Goal: Transaction & Acquisition: Book appointment/travel/reservation

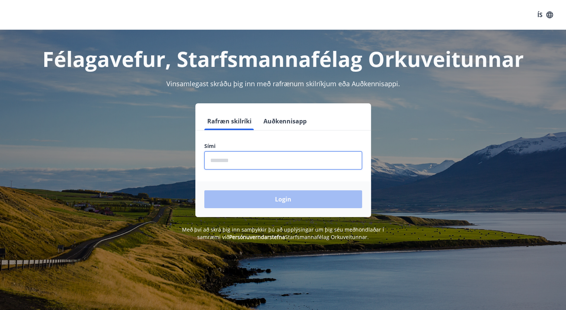
click at [227, 158] on input "phone" at bounding box center [283, 161] width 158 height 18
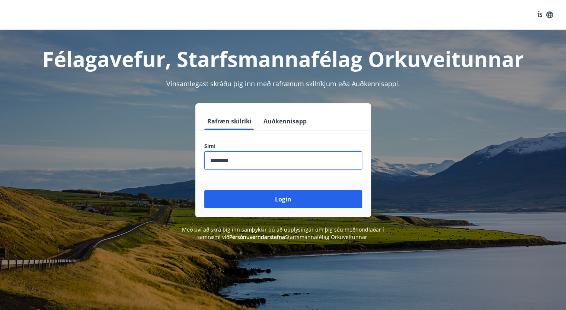
type input "********"
click at [204, 191] on button "Login" at bounding box center [283, 200] width 158 height 18
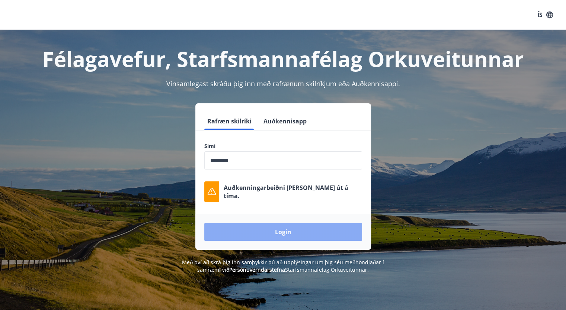
click at [273, 233] on button "Login" at bounding box center [283, 232] width 158 height 18
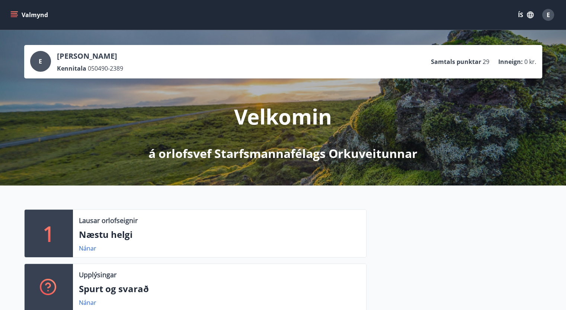
click at [16, 16] on icon "menu" at bounding box center [13, 14] width 7 height 7
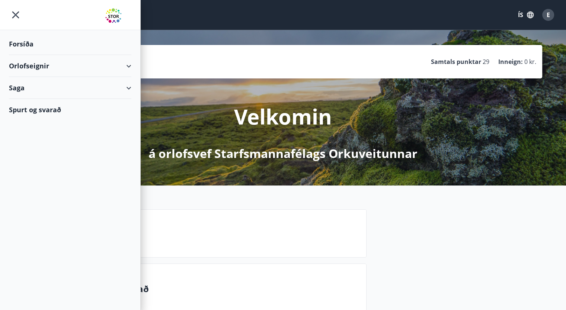
click at [125, 67] on div "Orlofseignir" at bounding box center [70, 66] width 122 height 22
click at [42, 84] on div "Framboð" at bounding box center [70, 85] width 111 height 16
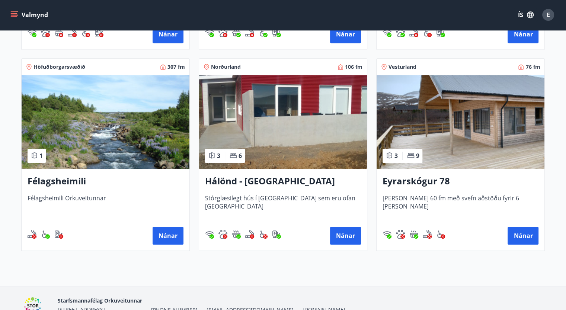
scroll to position [353, 0]
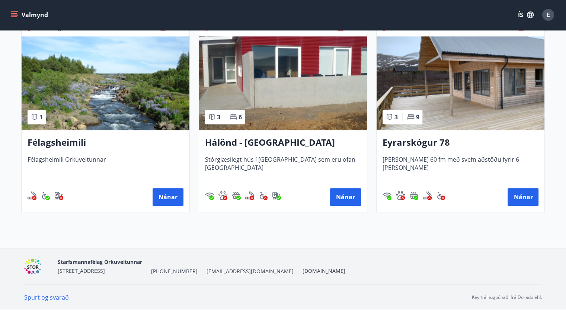
click at [247, 137] on h3 "Hálönd - [GEOGRAPHIC_DATA]" at bounding box center [283, 142] width 156 height 13
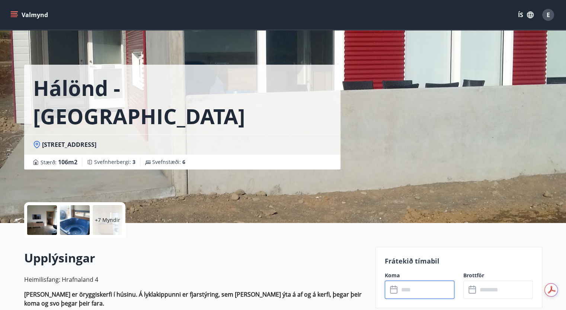
click at [427, 291] on input "text" at bounding box center [426, 290] width 55 height 18
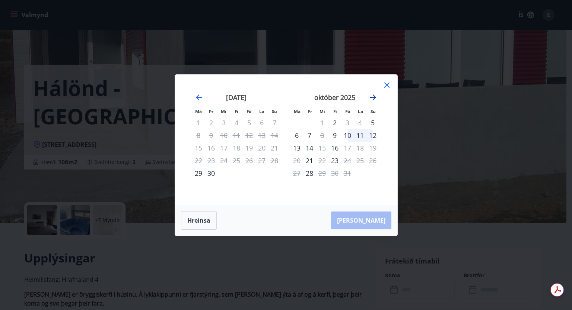
click at [373, 98] on icon "Move forward to switch to the next month." at bounding box center [373, 98] width 6 height 6
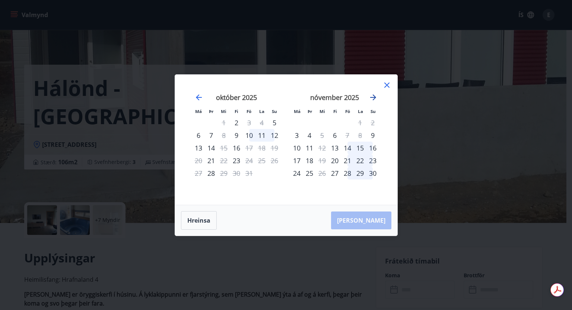
click at [373, 98] on icon "Move forward to switch to the next month." at bounding box center [373, 98] width 6 height 6
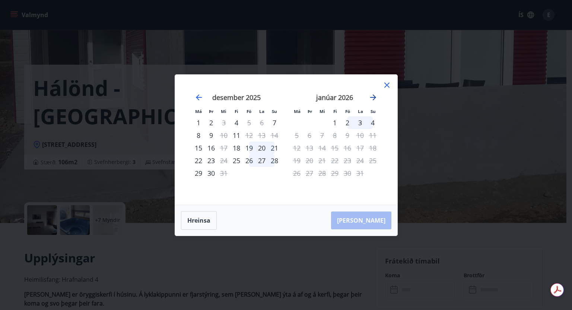
click at [373, 98] on icon "Move forward to switch to the next month." at bounding box center [373, 98] width 6 height 6
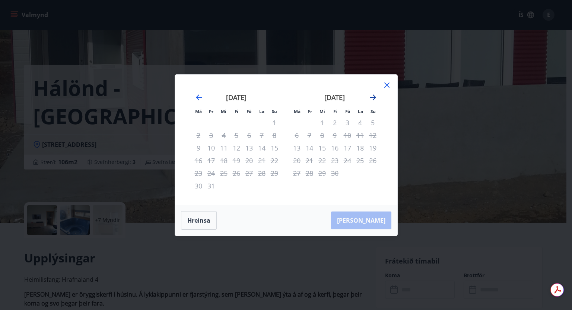
click at [373, 98] on icon "Move forward to switch to the next month." at bounding box center [373, 98] width 6 height 6
click at [389, 84] on icon at bounding box center [386, 85] width 9 height 9
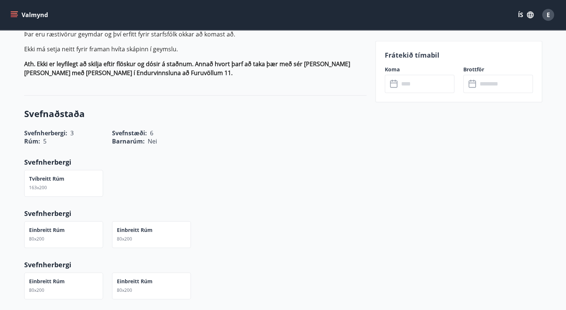
scroll to position [777, 0]
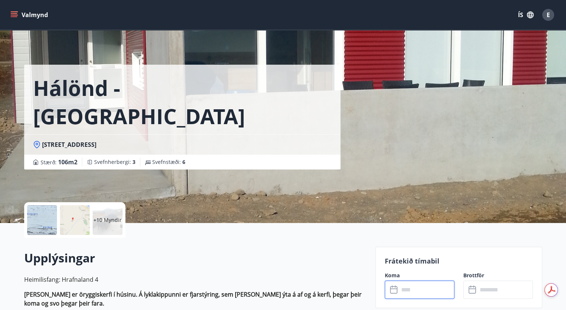
click at [413, 291] on input "text" at bounding box center [426, 290] width 55 height 18
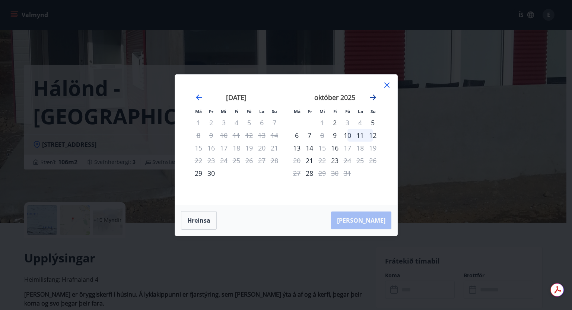
click at [373, 97] on icon "Move forward to switch to the next month." at bounding box center [373, 97] width 9 height 9
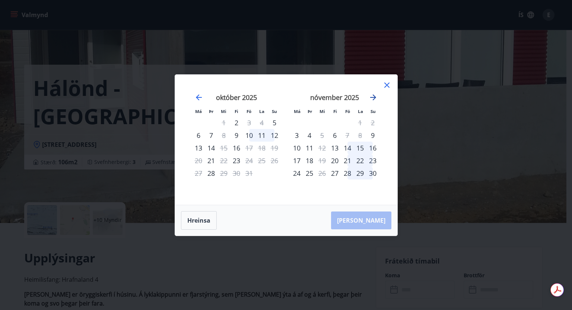
click at [373, 97] on icon "Move forward to switch to the next month." at bounding box center [373, 97] width 9 height 9
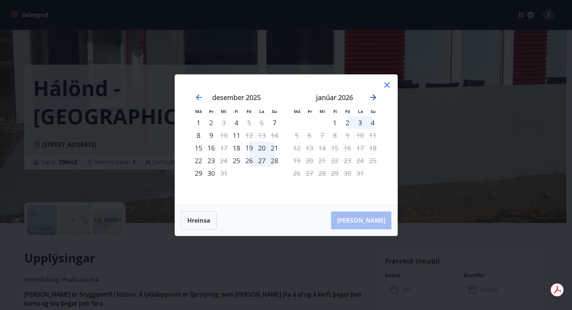
click at [373, 97] on icon "Move forward to switch to the next month." at bounding box center [373, 97] width 9 height 9
click at [386, 84] on icon at bounding box center [386, 85] width 9 height 9
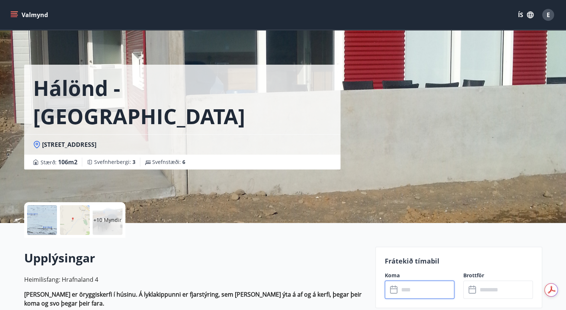
click at [416, 294] on input "text" at bounding box center [426, 290] width 55 height 18
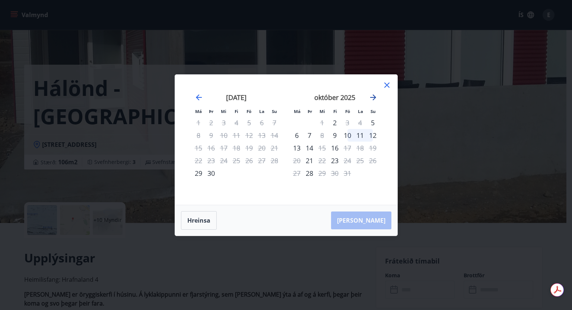
click at [372, 99] on icon "Move forward to switch to the next month." at bounding box center [373, 97] width 9 height 9
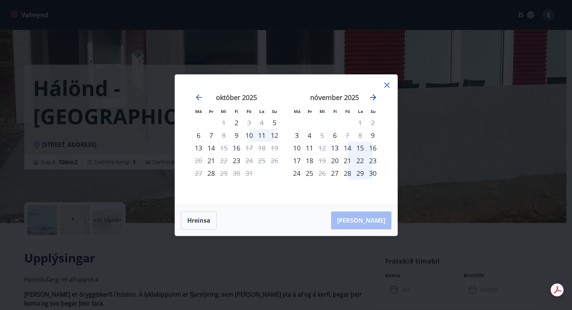
click at [372, 99] on icon "Move forward to switch to the next month." at bounding box center [373, 97] width 9 height 9
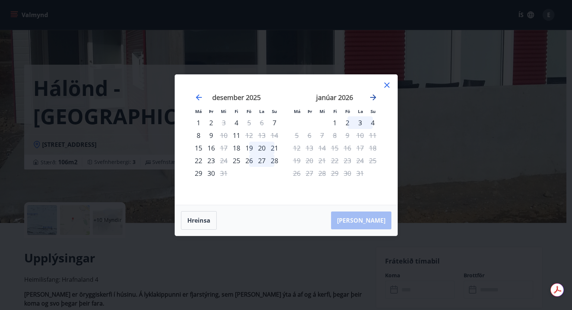
click at [372, 99] on icon "Move forward to switch to the next month." at bounding box center [373, 97] width 9 height 9
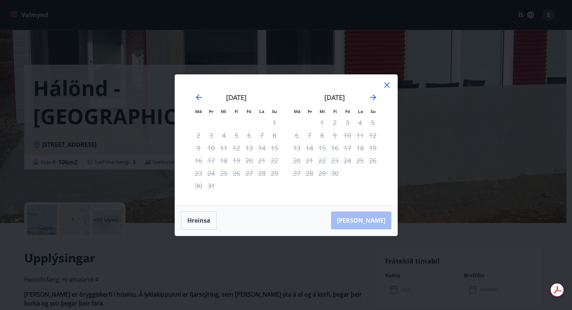
click at [308, 160] on div "21" at bounding box center [309, 160] width 13 height 13
click at [386, 86] on icon at bounding box center [386, 85] width 5 height 5
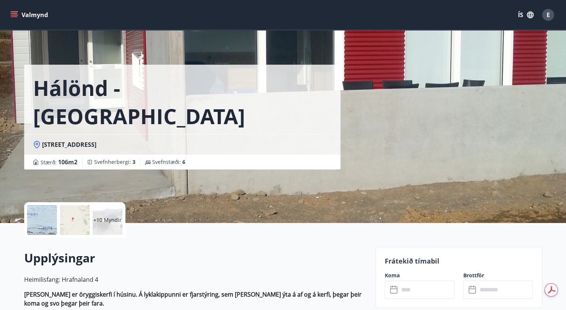
click at [409, 288] on input "text" at bounding box center [426, 290] width 55 height 18
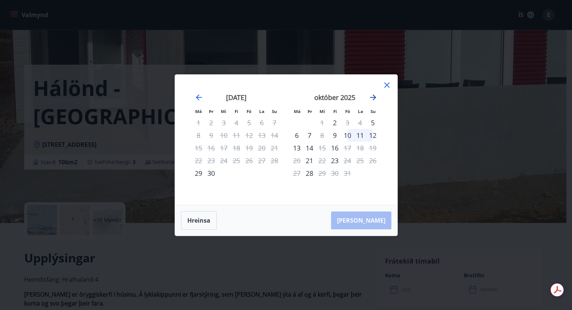
click at [369, 100] on icon "Move forward to switch to the next month." at bounding box center [373, 97] width 9 height 9
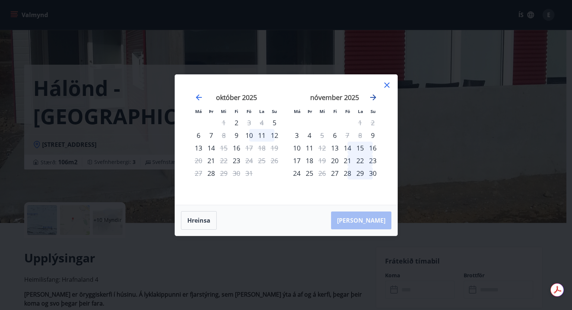
click at [369, 100] on icon "Move forward to switch to the next month." at bounding box center [373, 97] width 9 height 9
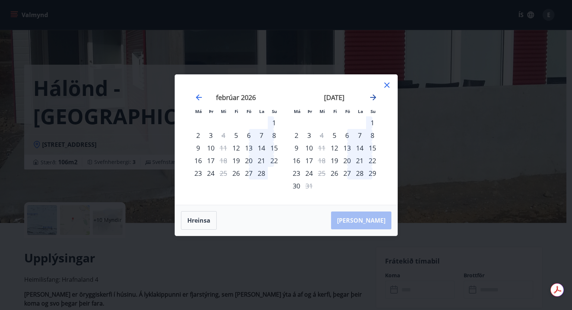
click at [369, 100] on icon "Move forward to switch to the next month." at bounding box center [373, 97] width 9 height 9
click at [374, 96] on icon "Move forward to switch to the next month." at bounding box center [373, 97] width 9 height 9
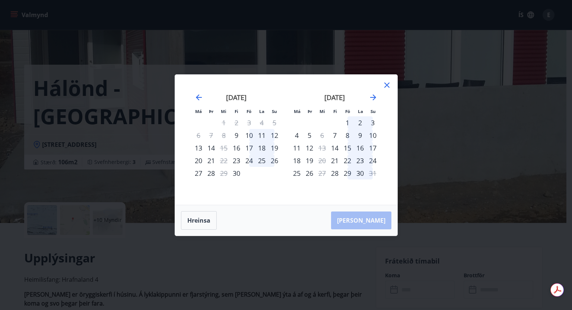
click at [211, 161] on div "21" at bounding box center [211, 160] width 13 height 13
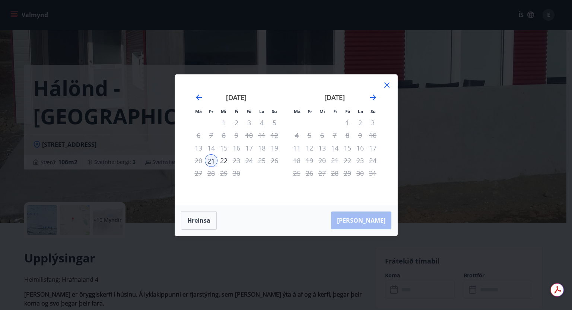
click at [197, 174] on div "27" at bounding box center [198, 173] width 13 height 13
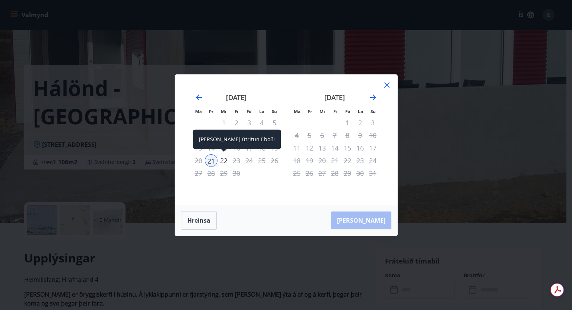
click at [222, 160] on div "22" at bounding box center [223, 160] width 13 height 13
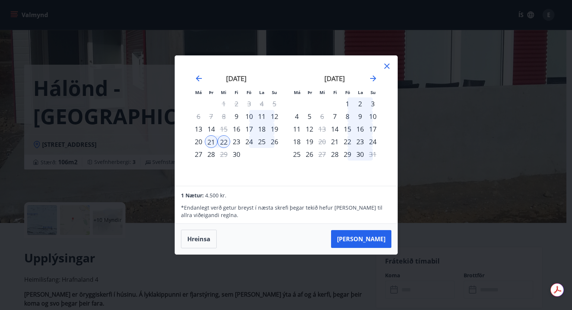
click at [274, 143] on div "26" at bounding box center [274, 142] width 13 height 13
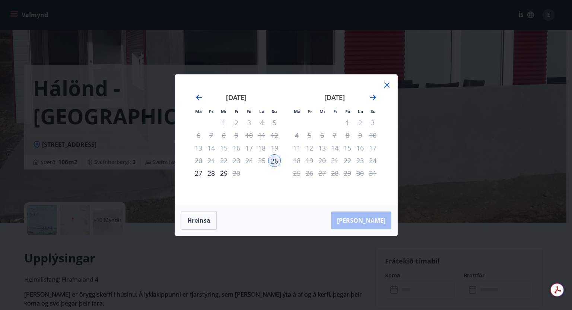
click at [211, 161] on div "21" at bounding box center [211, 160] width 13 height 13
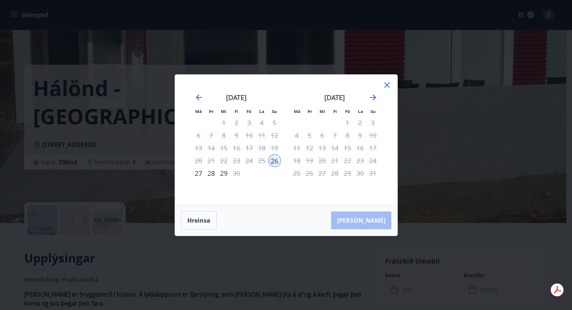
click at [211, 161] on div "21" at bounding box center [211, 160] width 13 height 13
click at [196, 99] on icon "Move backward to switch to the previous month." at bounding box center [198, 97] width 9 height 9
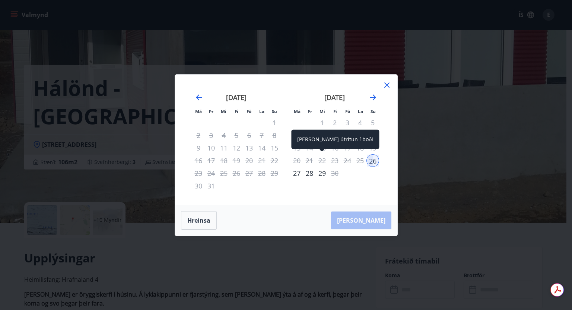
click at [322, 159] on div "22" at bounding box center [322, 160] width 13 height 13
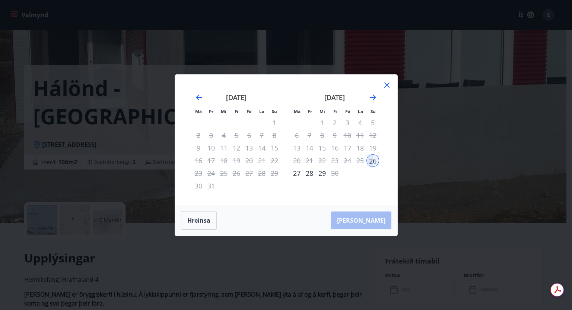
click at [369, 161] on div "26" at bounding box center [372, 160] width 13 height 13
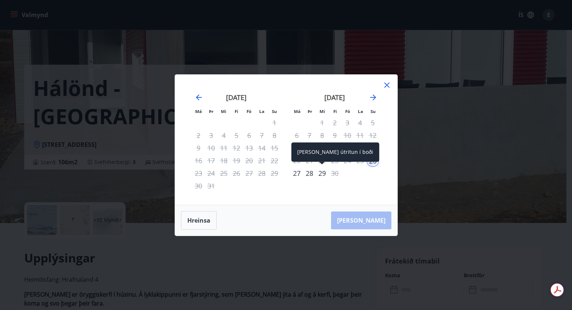
click at [321, 173] on div "29" at bounding box center [322, 173] width 13 height 13
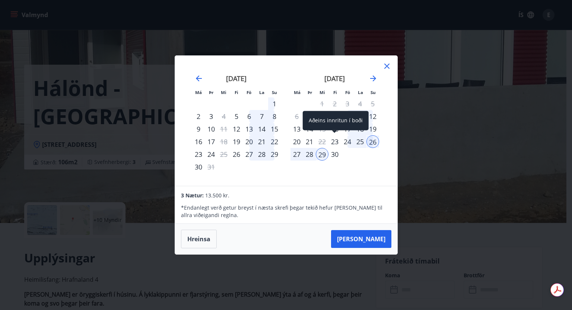
click at [334, 141] on div "23" at bounding box center [334, 142] width 13 height 13
click at [293, 154] on div "27" at bounding box center [296, 154] width 13 height 13
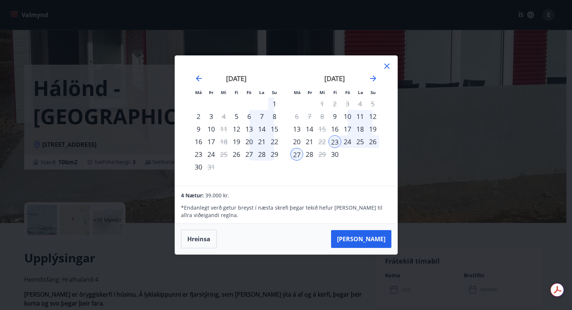
click at [308, 143] on div "21" at bounding box center [309, 142] width 13 height 13
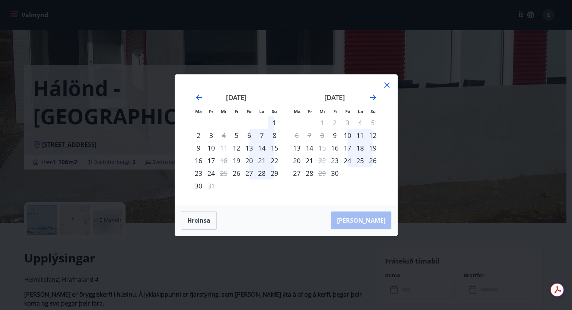
click at [308, 160] on div "21" at bounding box center [309, 160] width 13 height 13
click at [297, 171] on div "27" at bounding box center [296, 173] width 13 height 13
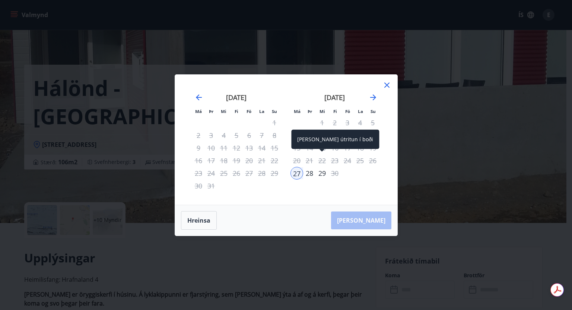
click at [319, 161] on div "22" at bounding box center [322, 160] width 13 height 13
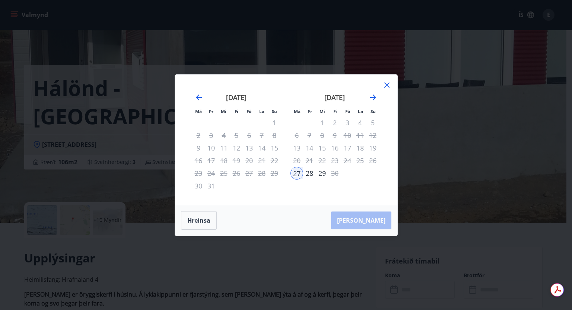
click at [310, 160] on div "21" at bounding box center [309, 160] width 13 height 13
click at [363, 161] on div "25" at bounding box center [360, 160] width 13 height 13
click at [386, 83] on icon at bounding box center [386, 85] width 9 height 9
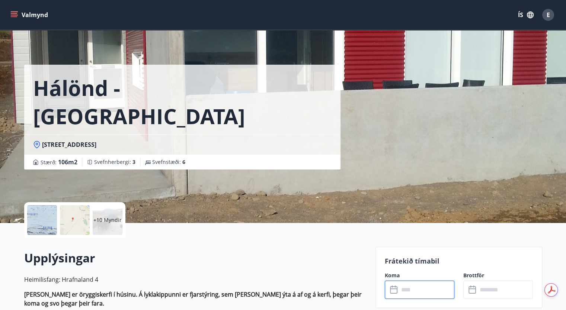
click at [408, 292] on input "text" at bounding box center [426, 290] width 55 height 18
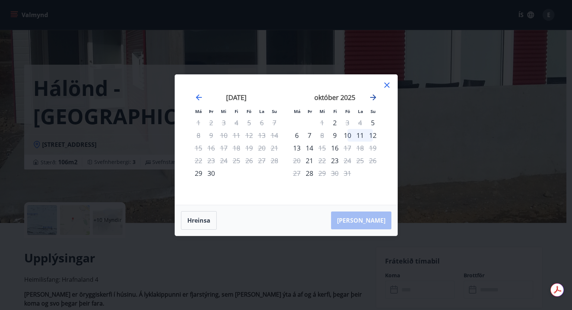
click at [372, 100] on icon "Move forward to switch to the next month." at bounding box center [373, 98] width 6 height 6
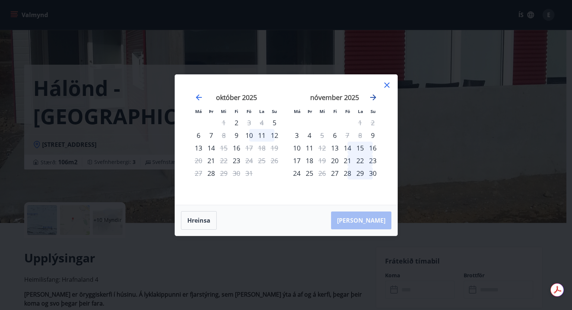
click at [372, 100] on icon "Move forward to switch to the next month." at bounding box center [373, 98] width 6 height 6
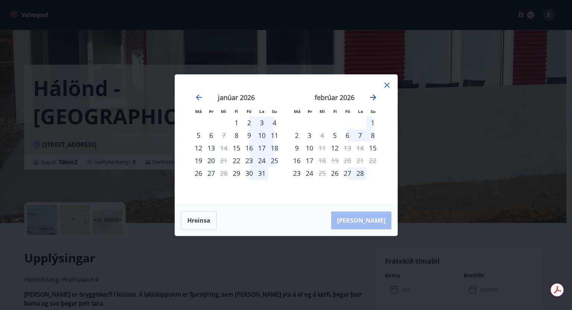
click at [372, 100] on icon "Move forward to switch to the next month." at bounding box center [373, 98] width 6 height 6
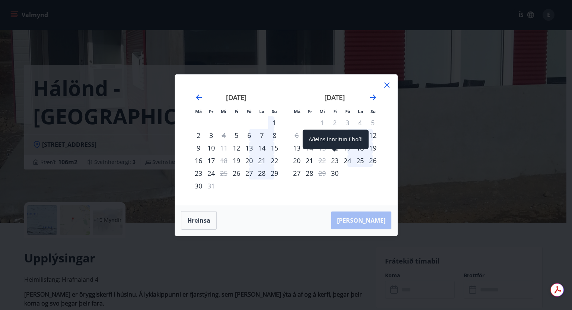
click at [335, 158] on div "23" at bounding box center [334, 160] width 13 height 13
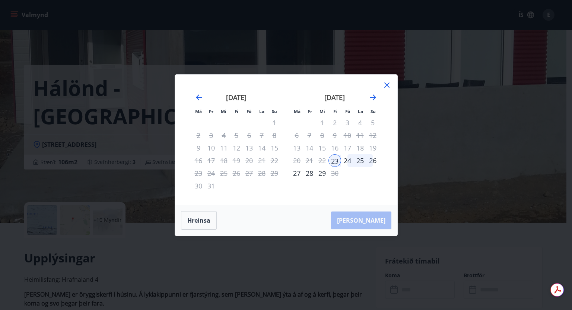
click at [293, 175] on div "27" at bounding box center [296, 173] width 13 height 13
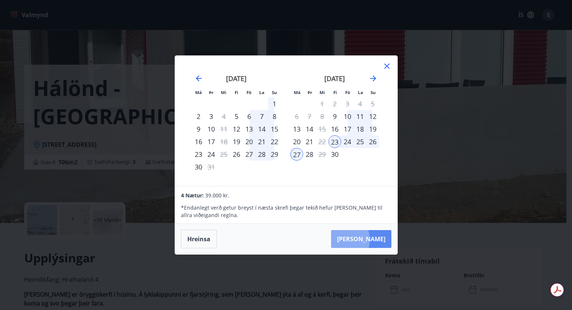
click at [364, 240] on button "[PERSON_NAME]" at bounding box center [361, 239] width 60 height 18
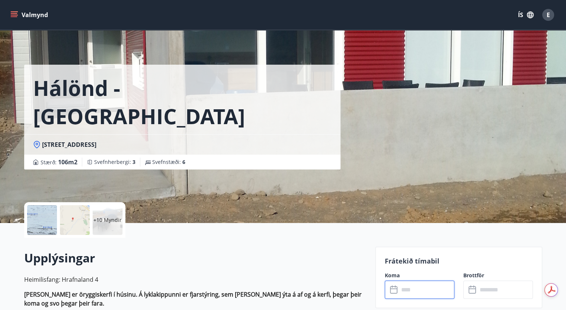
type input "******"
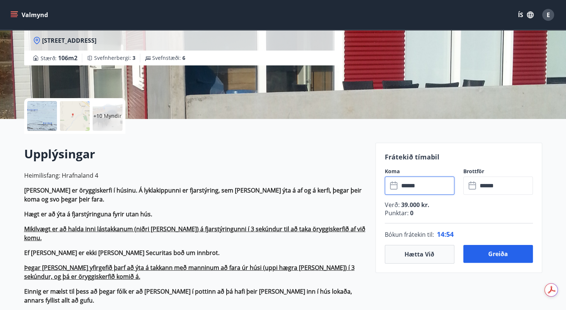
scroll to position [105, 0]
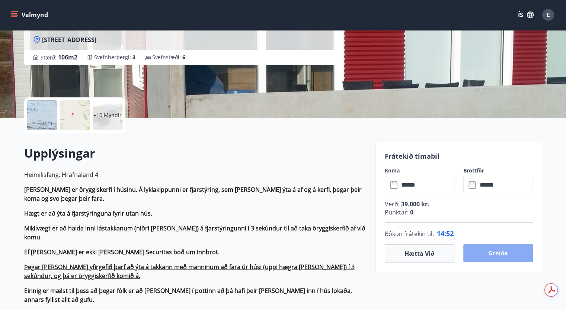
click at [495, 253] on button "Greiða" at bounding box center [498, 254] width 70 height 18
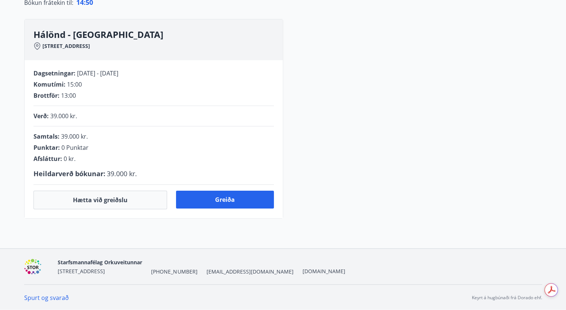
scroll to position [105, 0]
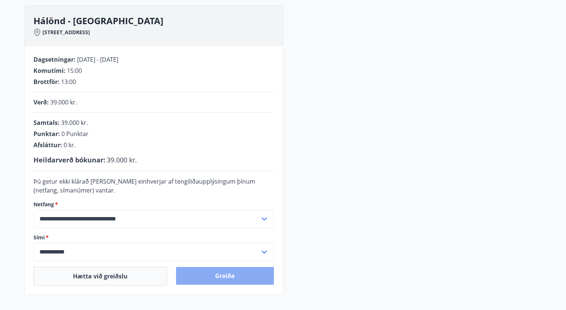
click at [229, 274] on button "Greiða" at bounding box center [225, 276] width 98 height 18
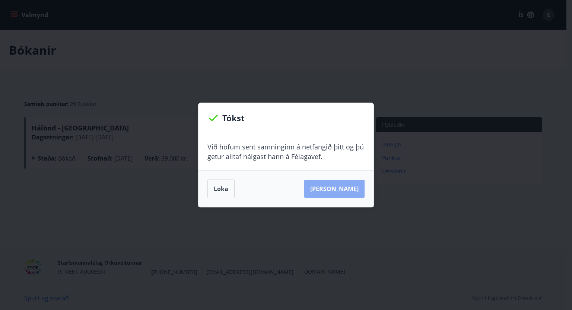
click at [359, 189] on button "[PERSON_NAME]" at bounding box center [334, 189] width 60 height 18
click at [218, 187] on button "Loka" at bounding box center [220, 189] width 27 height 19
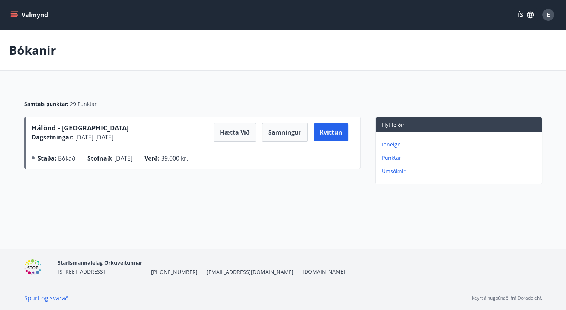
click at [14, 15] on icon "menu" at bounding box center [15, 15] width 8 height 1
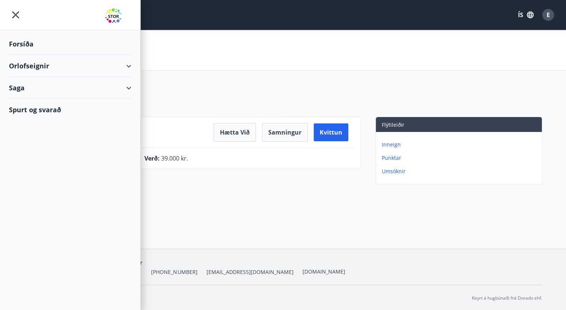
click at [39, 65] on div "Orlofseignir" at bounding box center [70, 66] width 122 height 22
click at [33, 82] on div "Framboð" at bounding box center [70, 85] width 111 height 16
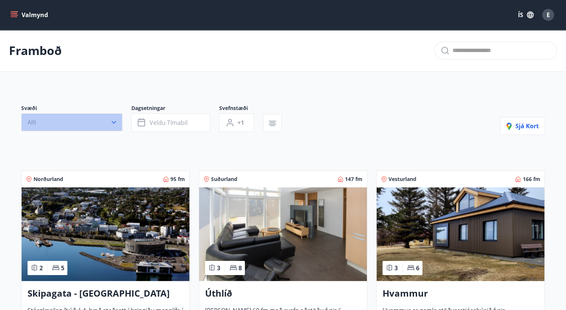
click at [115, 117] on button "Allt" at bounding box center [71, 123] width 101 height 18
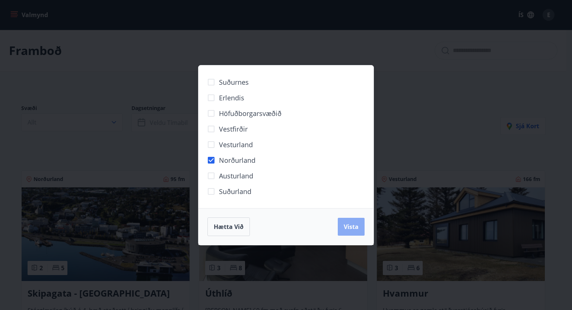
click at [351, 225] on span "Vista" at bounding box center [351, 227] width 15 height 8
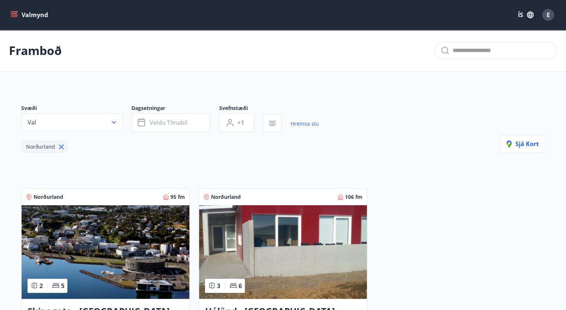
click at [273, 230] on img at bounding box center [283, 252] width 168 height 94
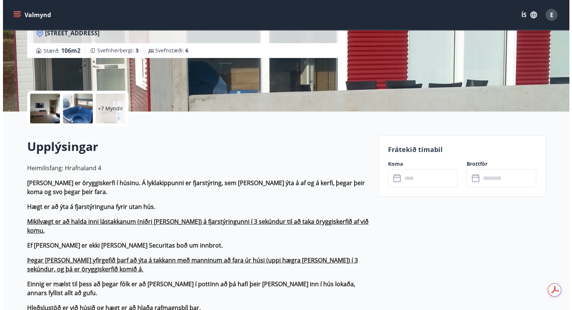
scroll to position [112, 0]
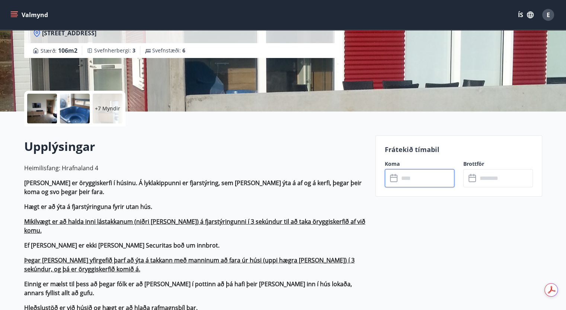
click at [414, 178] on input "text" at bounding box center [426, 178] width 55 height 18
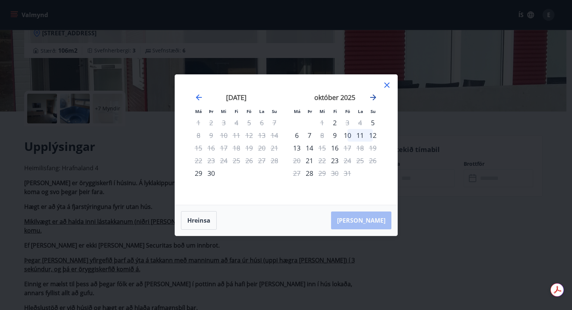
click at [372, 96] on icon "Move forward to switch to the next month." at bounding box center [373, 97] width 9 height 9
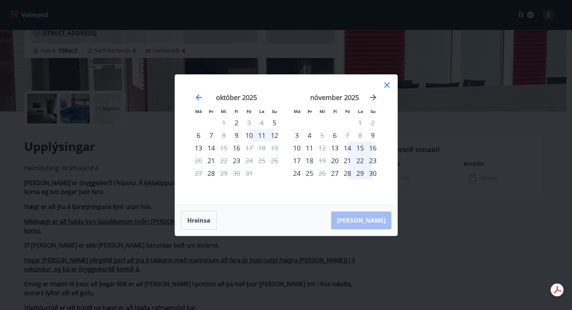
click at [372, 96] on icon "Move forward to switch to the next month." at bounding box center [373, 97] width 9 height 9
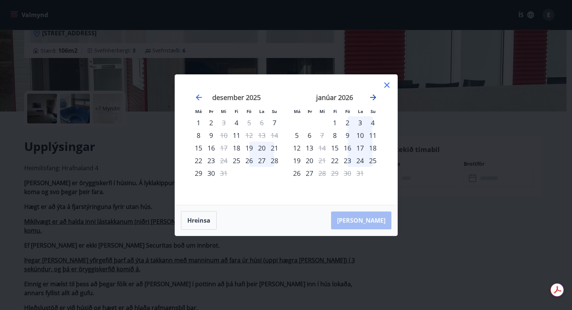
click at [372, 96] on icon "Move forward to switch to the next month." at bounding box center [373, 97] width 9 height 9
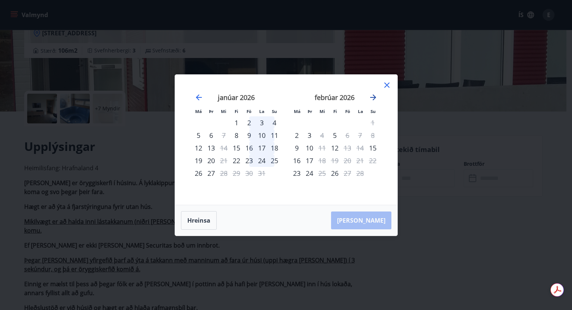
click at [372, 96] on icon "Move forward to switch to the next month." at bounding box center [373, 97] width 9 height 9
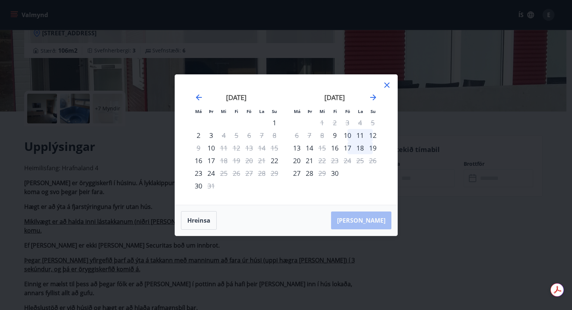
click at [310, 159] on div "21" at bounding box center [309, 160] width 13 height 13
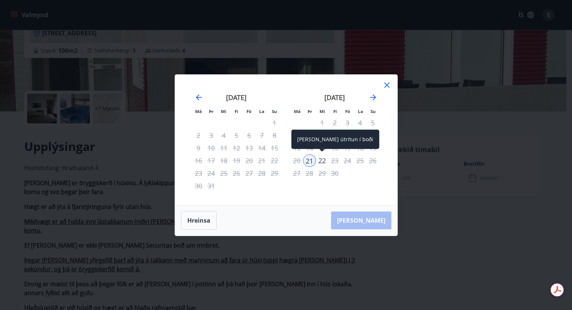
click at [322, 160] on div "22" at bounding box center [322, 160] width 13 height 13
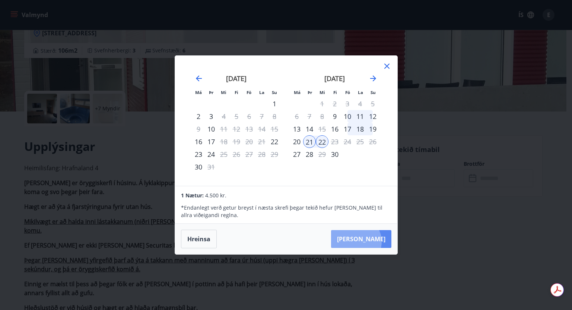
click at [378, 242] on button "[PERSON_NAME]" at bounding box center [361, 239] width 60 height 18
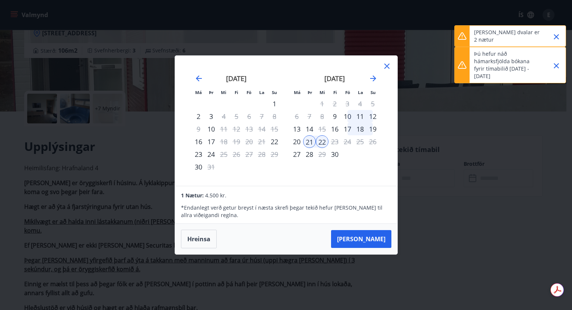
click at [556, 37] on icon "Close" at bounding box center [556, 36] width 5 height 5
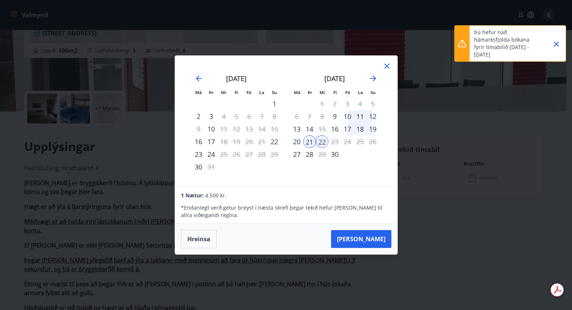
click at [557, 46] on icon "Close" at bounding box center [556, 44] width 9 height 9
